Goal: Find specific page/section: Find specific page/section

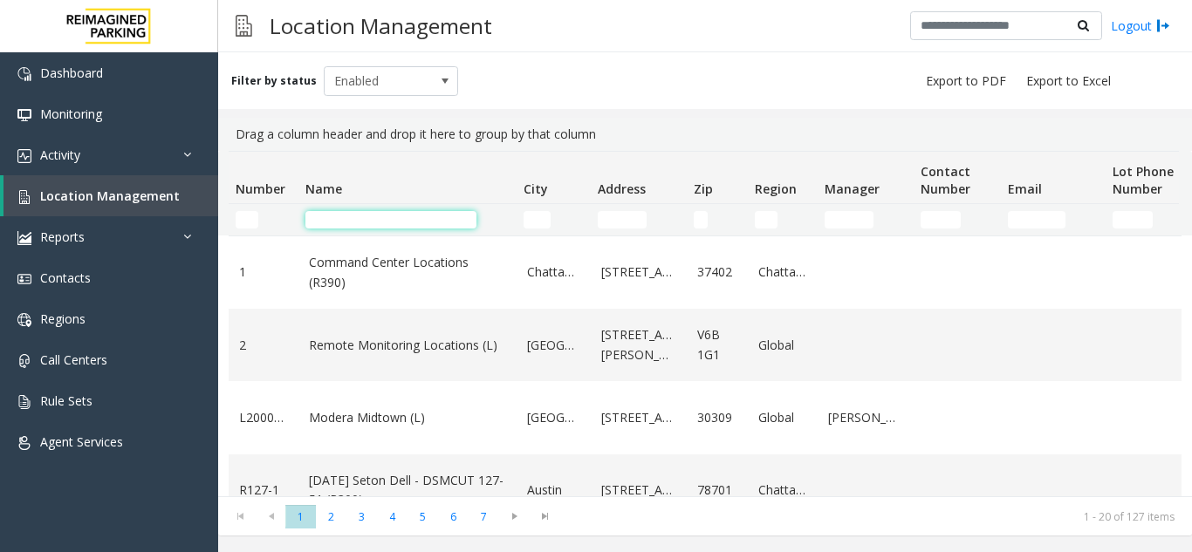
click at [352, 222] on input "Name Filter" at bounding box center [390, 219] width 171 height 17
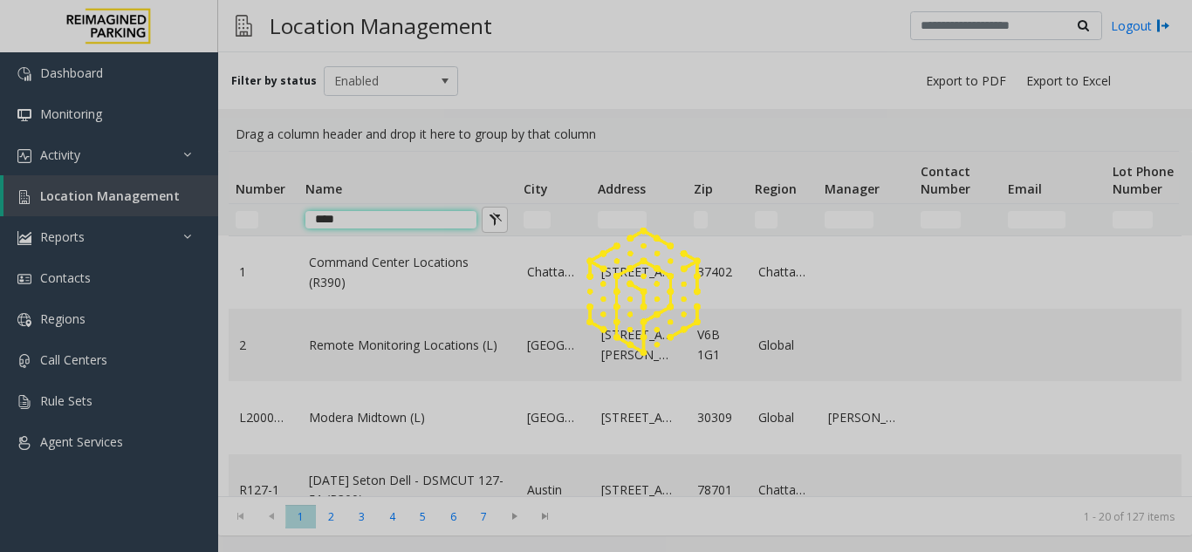
type input "*****"
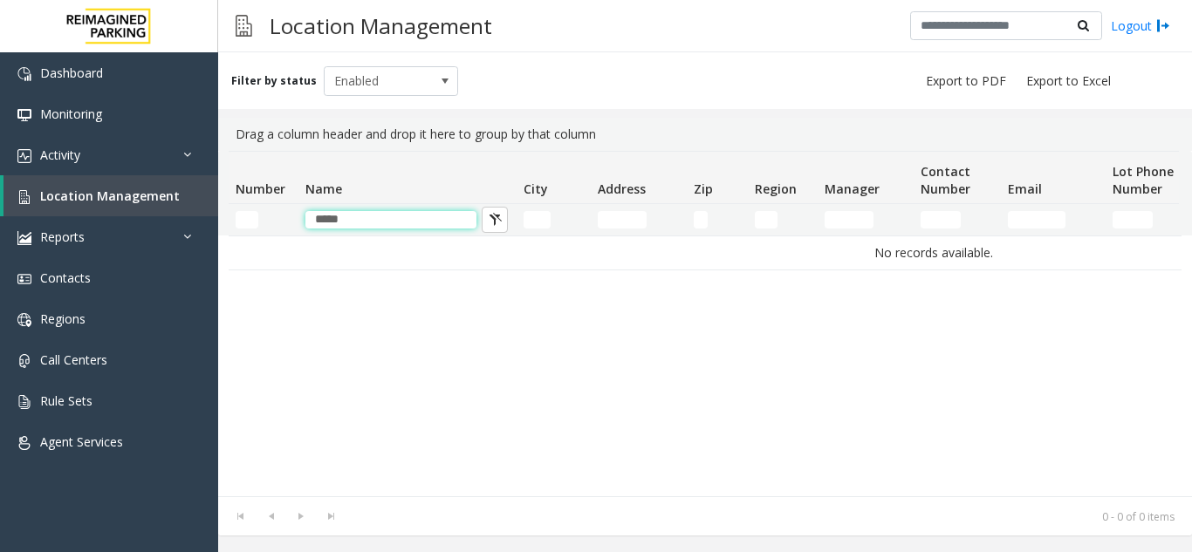
drag, startPoint x: 394, startPoint y: 217, endPoint x: 299, endPoint y: 218, distance: 94.3
click at [299, 218] on td "*****" at bounding box center [407, 219] width 218 height 31
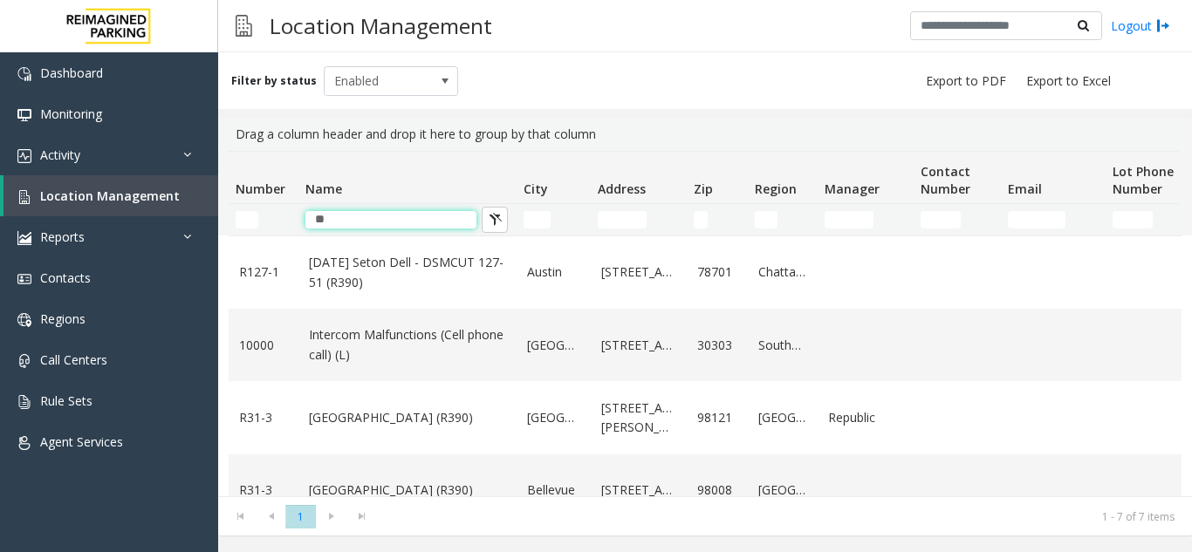
type input "*"
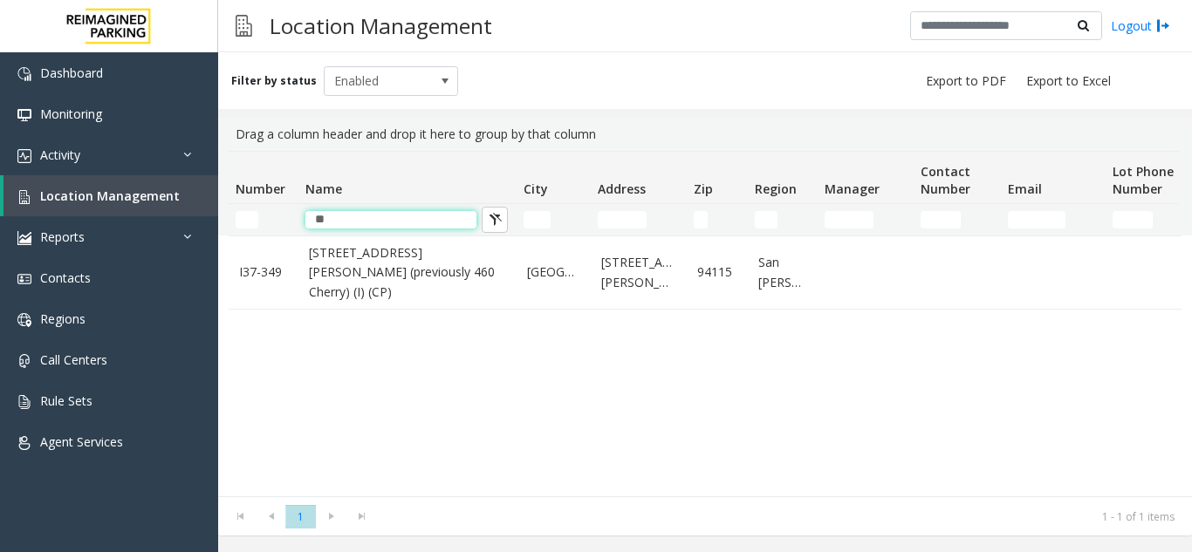
type input "*"
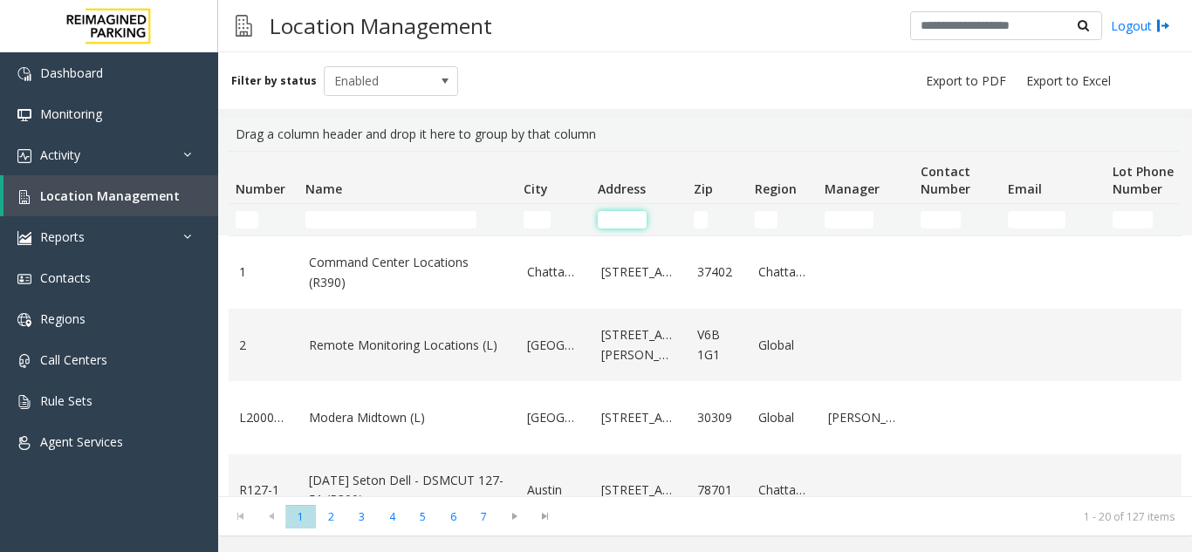
click at [619, 219] on input "Address Filter" at bounding box center [622, 219] width 49 height 17
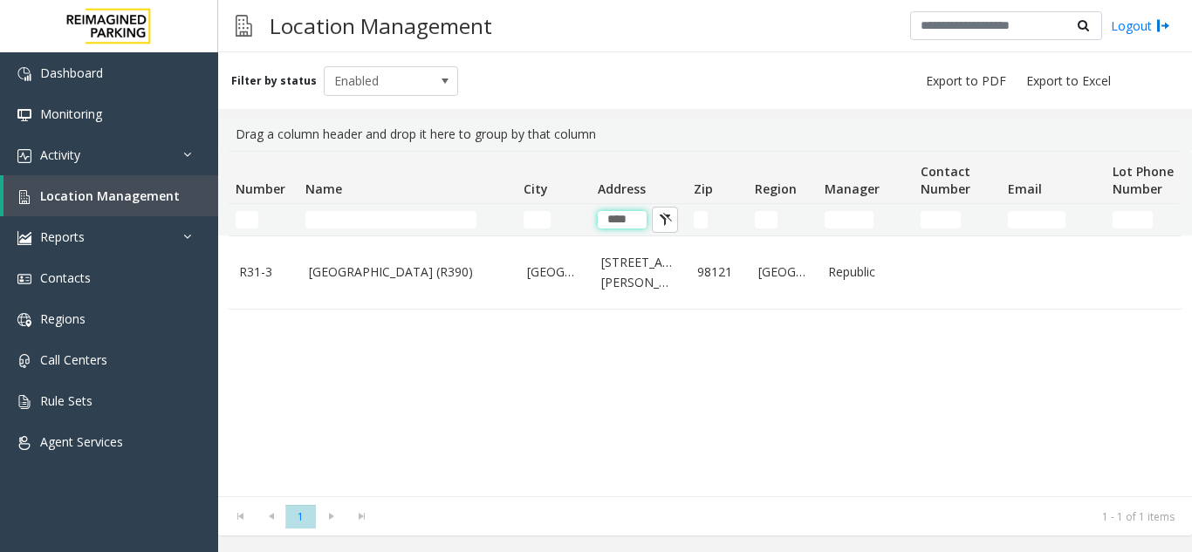
type input "****"
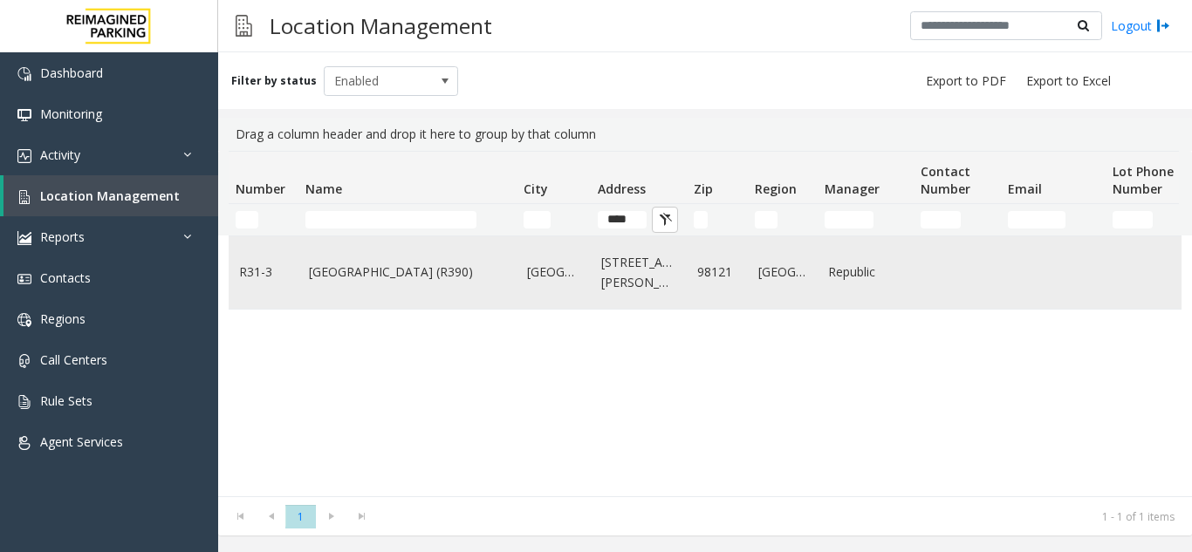
click at [545, 274] on link "Seattle" at bounding box center [553, 272] width 53 height 19
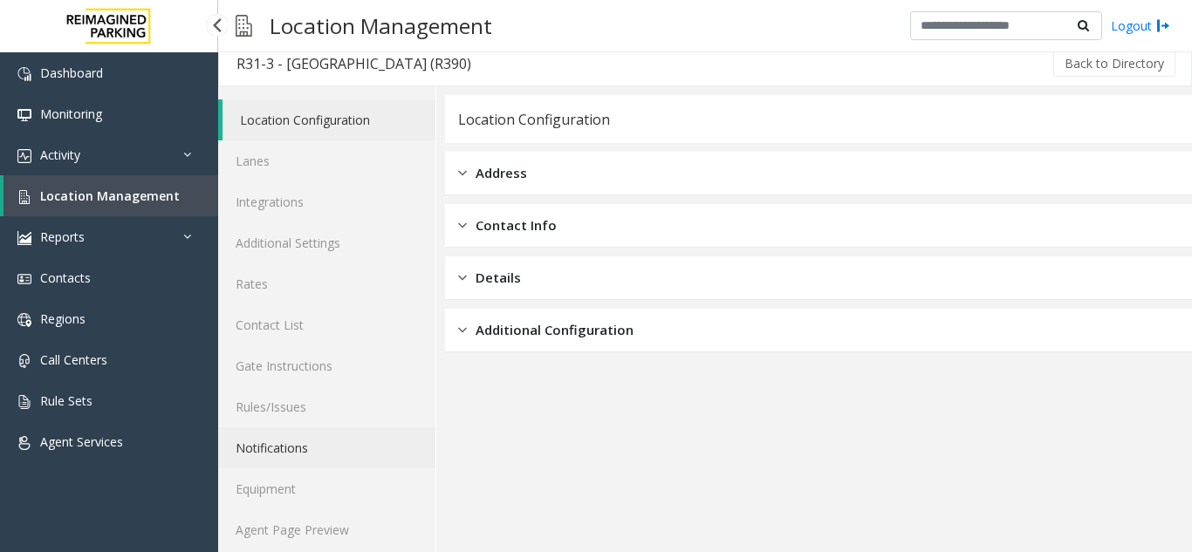
scroll to position [23, 0]
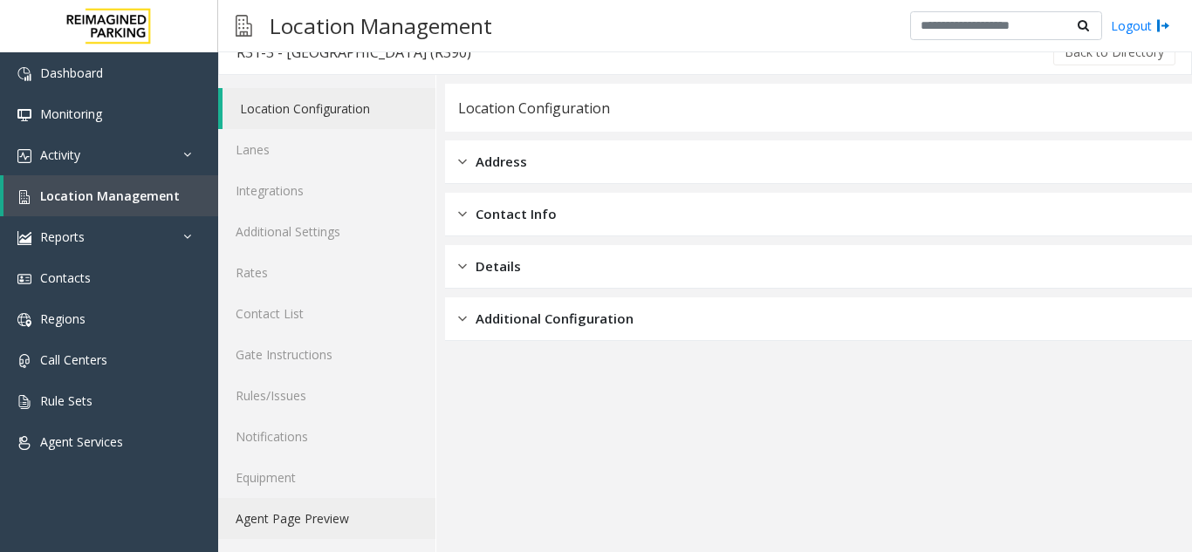
click at [294, 523] on link "Agent Page Preview" at bounding box center [326, 518] width 217 height 41
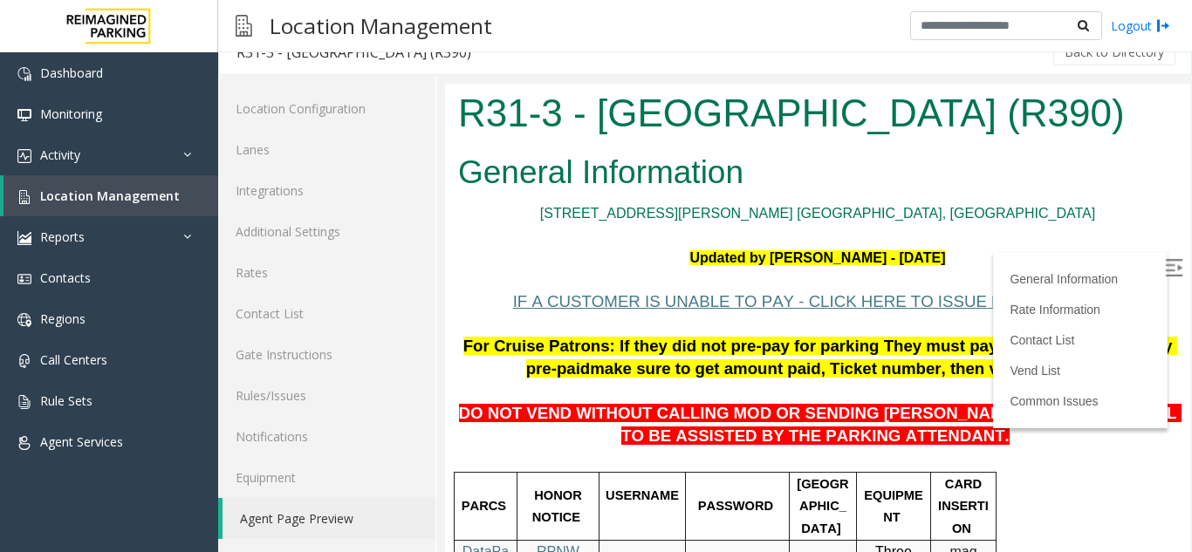
click at [1165, 265] on img at bounding box center [1173, 267] width 17 height 17
click at [90, 192] on span "Location Management" at bounding box center [110, 196] width 140 height 17
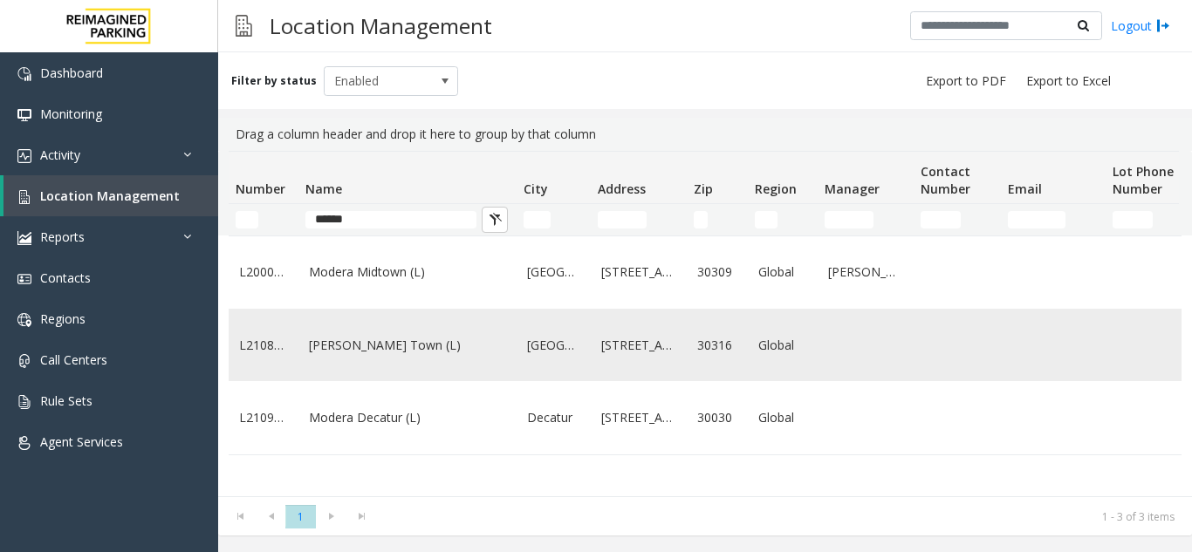
type input "******"
click at [453, 355] on link "Modera - Reynolds Town (L)" at bounding box center [407, 345] width 197 height 19
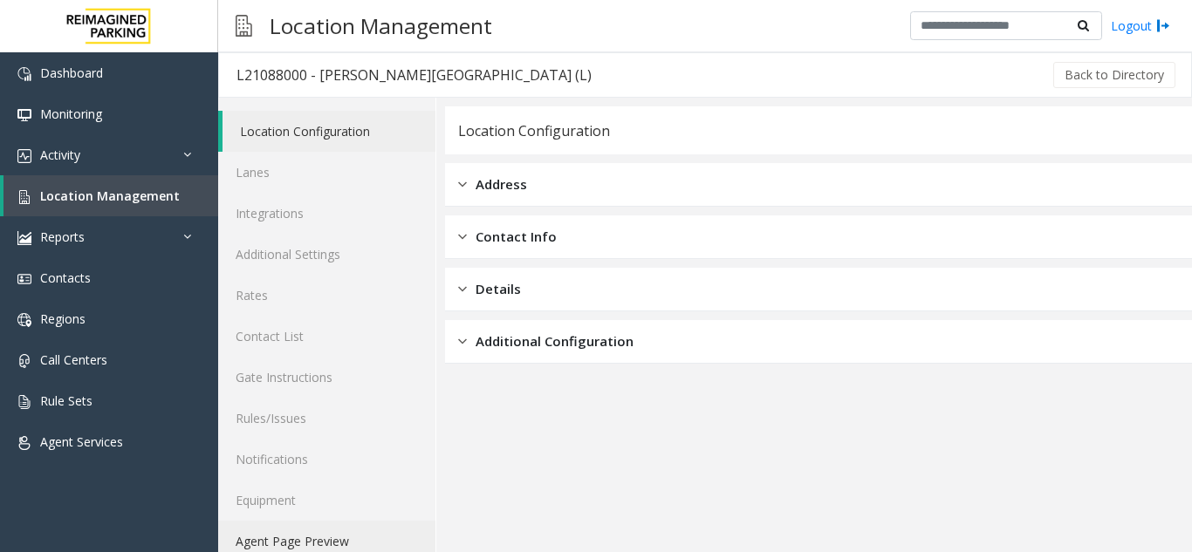
click at [302, 545] on link "Agent Page Preview" at bounding box center [326, 541] width 217 height 41
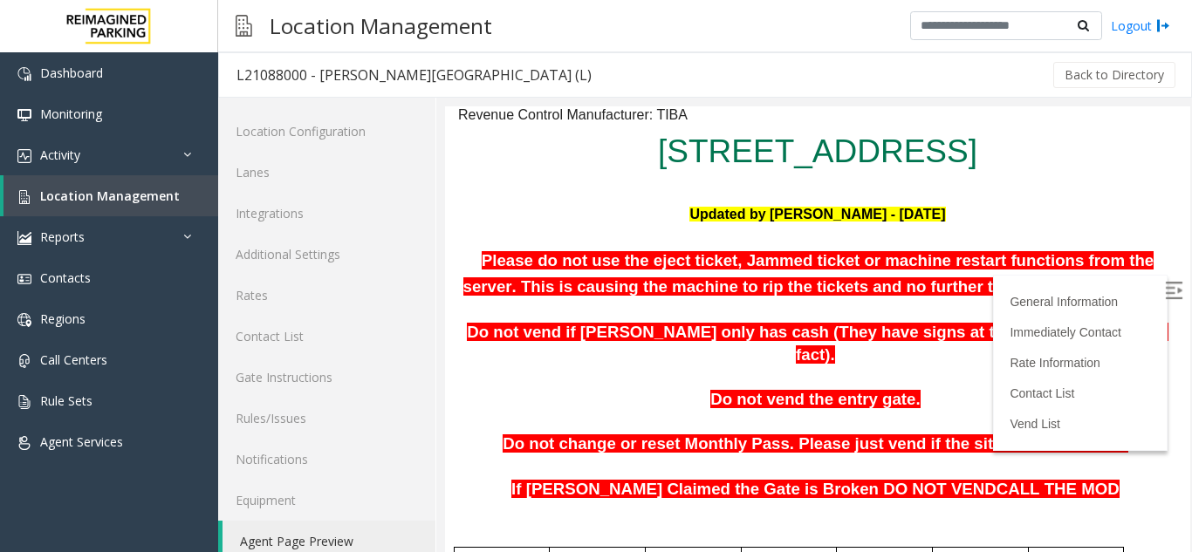
scroll to position [175, 0]
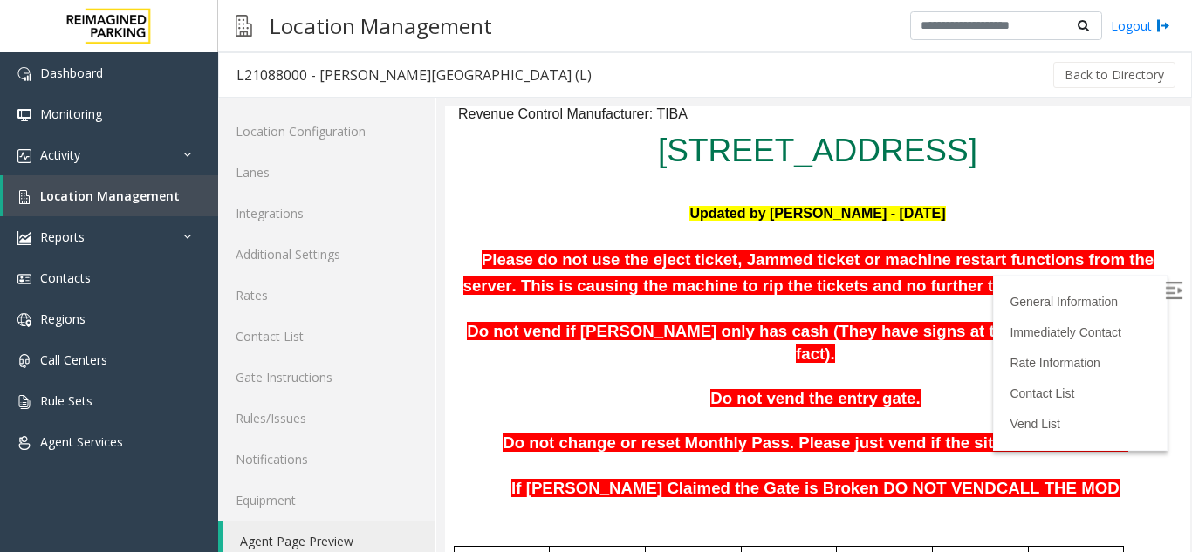
click at [1165, 285] on img at bounding box center [1173, 290] width 17 height 17
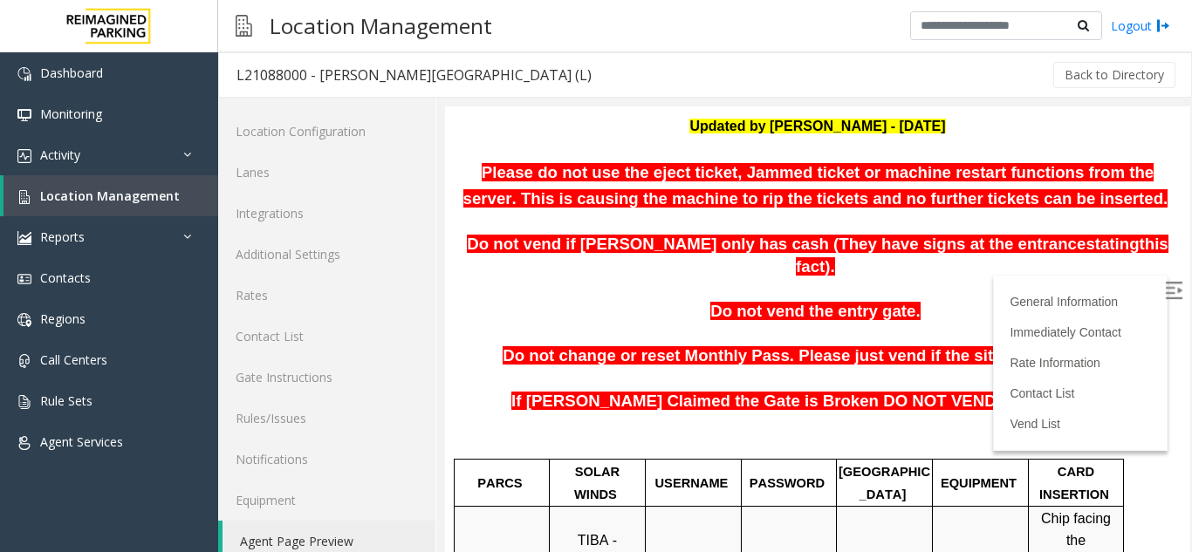
scroll to position [0, 0]
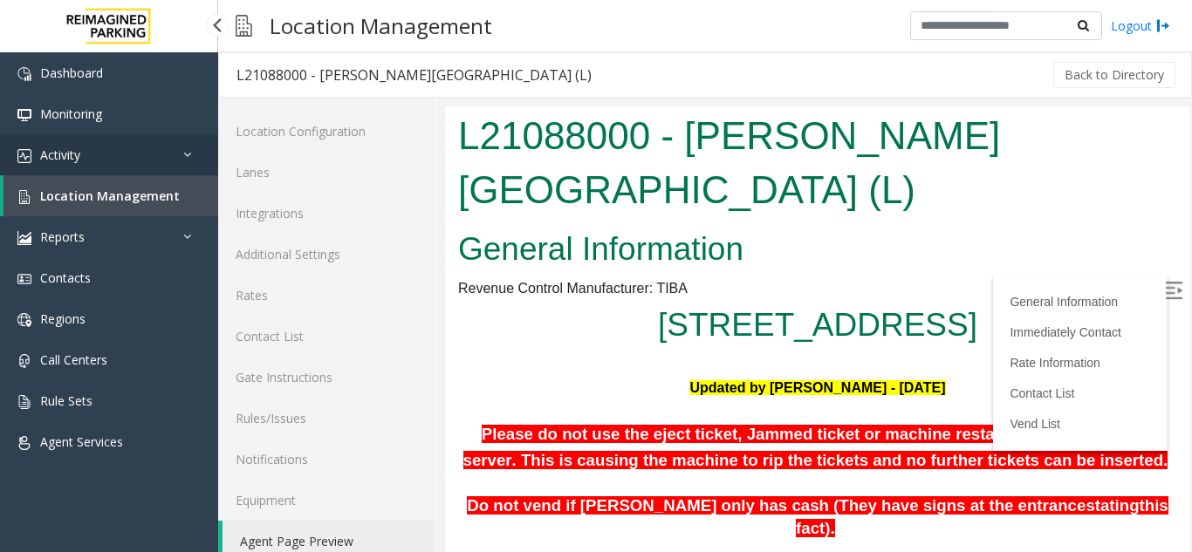
click at [104, 159] on link "Activity" at bounding box center [109, 154] width 218 height 41
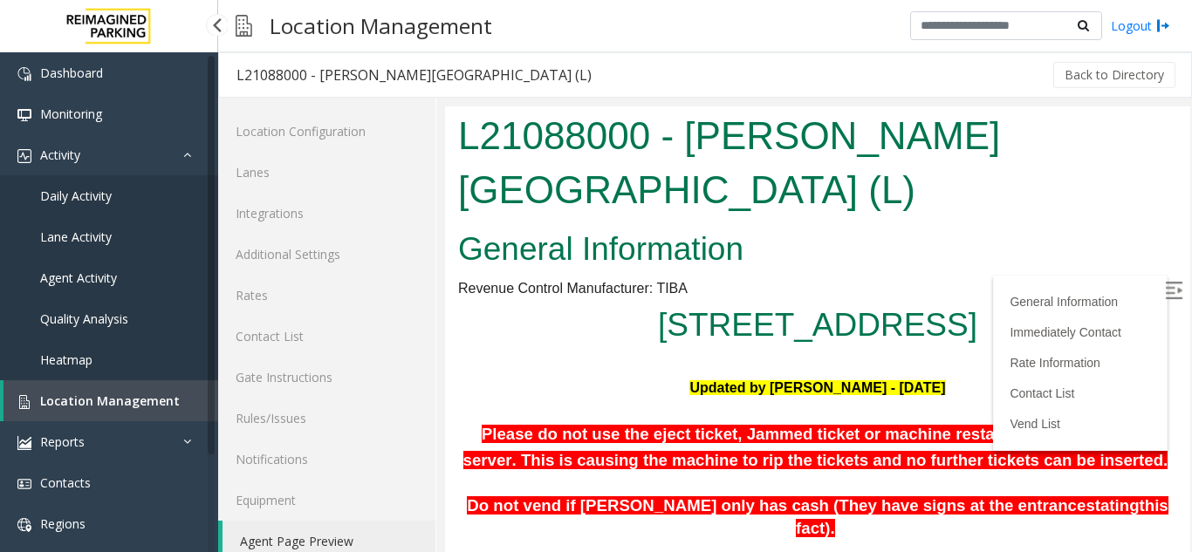
click at [98, 278] on span "Agent Activity" at bounding box center [78, 278] width 77 height 17
